Goal: Task Accomplishment & Management: Manage account settings

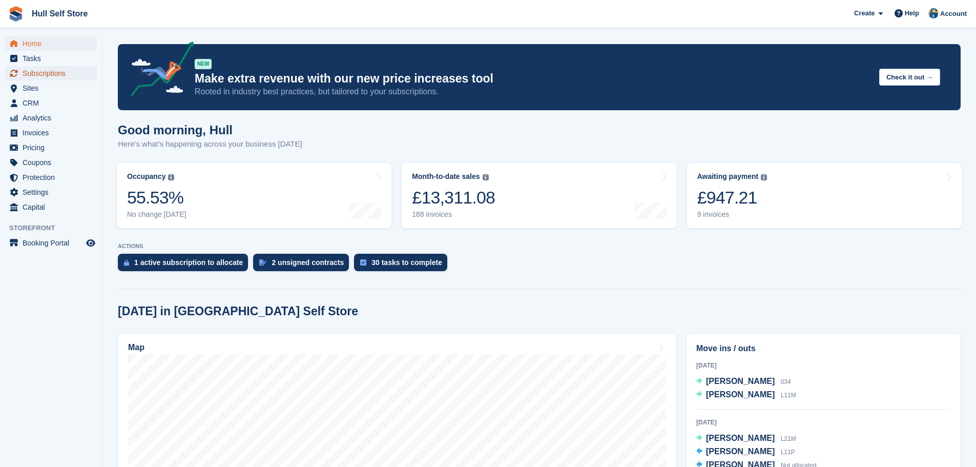
click at [38, 75] on span "Subscriptions" at bounding box center [53, 73] width 61 height 14
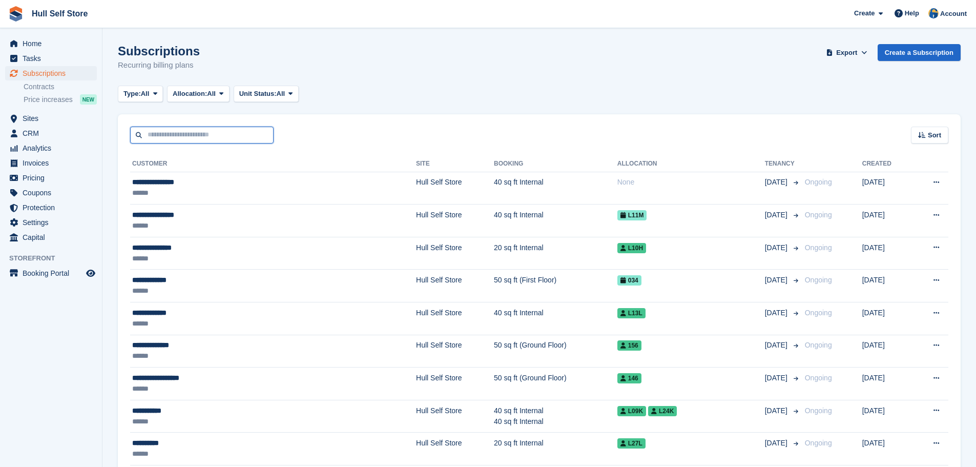
click at [220, 134] on input "text" at bounding box center [201, 135] width 143 height 17
type input "*******"
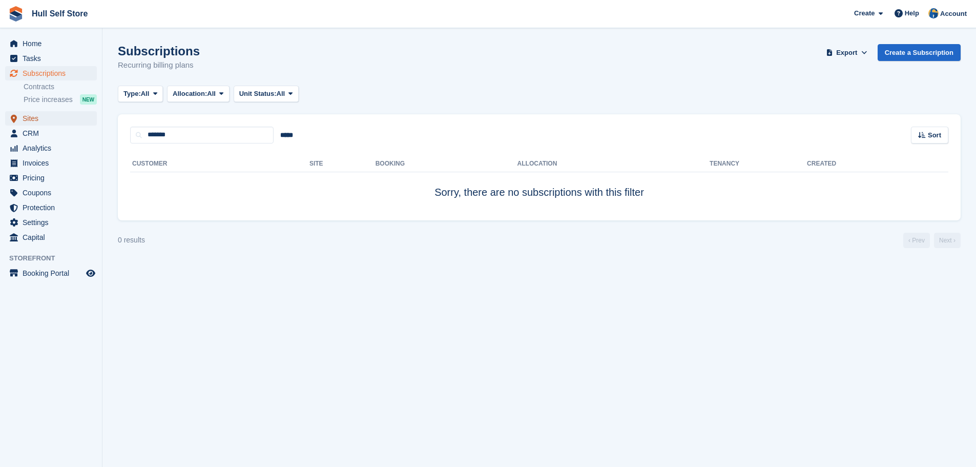
click at [30, 115] on span "Sites" at bounding box center [53, 118] width 61 height 14
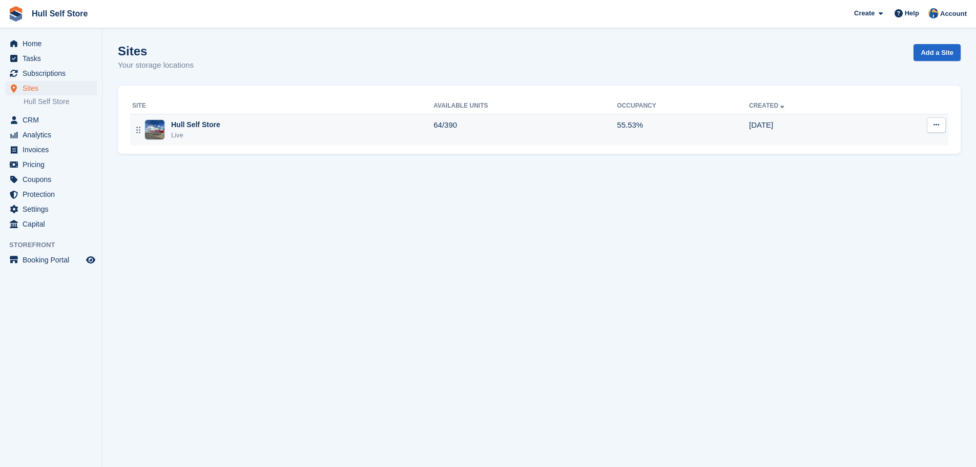
click at [236, 124] on div "Hull Self Store Live" at bounding box center [282, 129] width 301 height 21
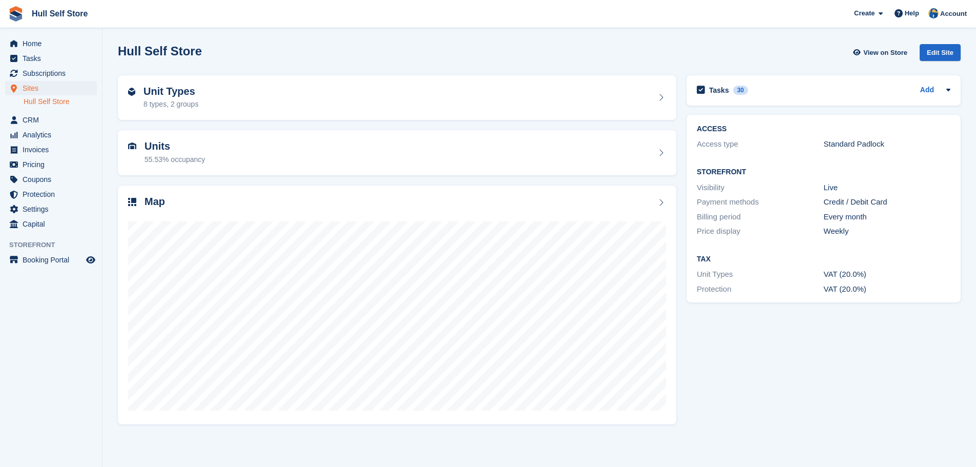
click at [222, 91] on div "Unit Types 8 types, 2 groups" at bounding box center [397, 98] width 538 height 25
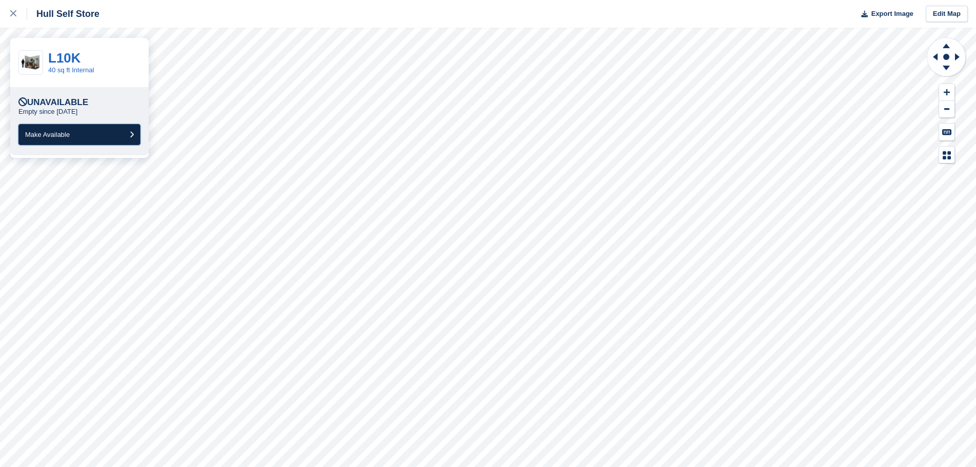
click at [113, 131] on button "Make Available" at bounding box center [79, 134] width 122 height 21
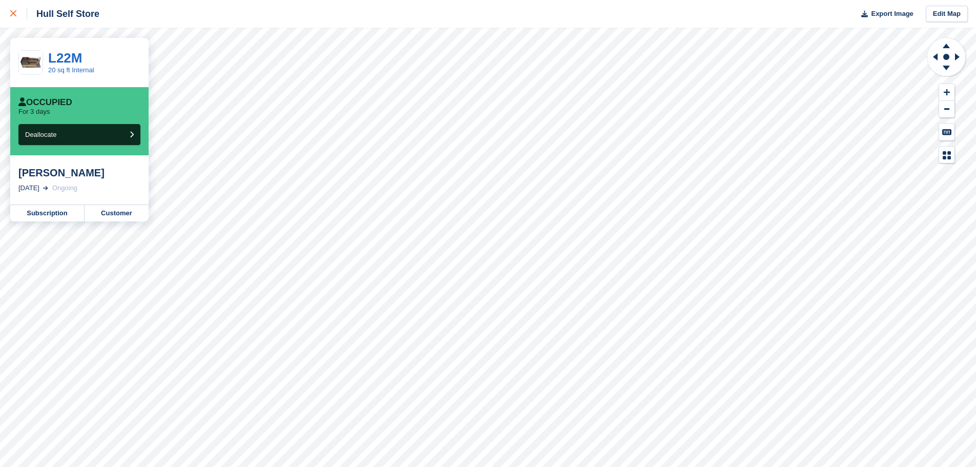
click at [20, 15] on div at bounding box center [18, 14] width 17 height 12
